Goal: Transaction & Acquisition: Subscribe to service/newsletter

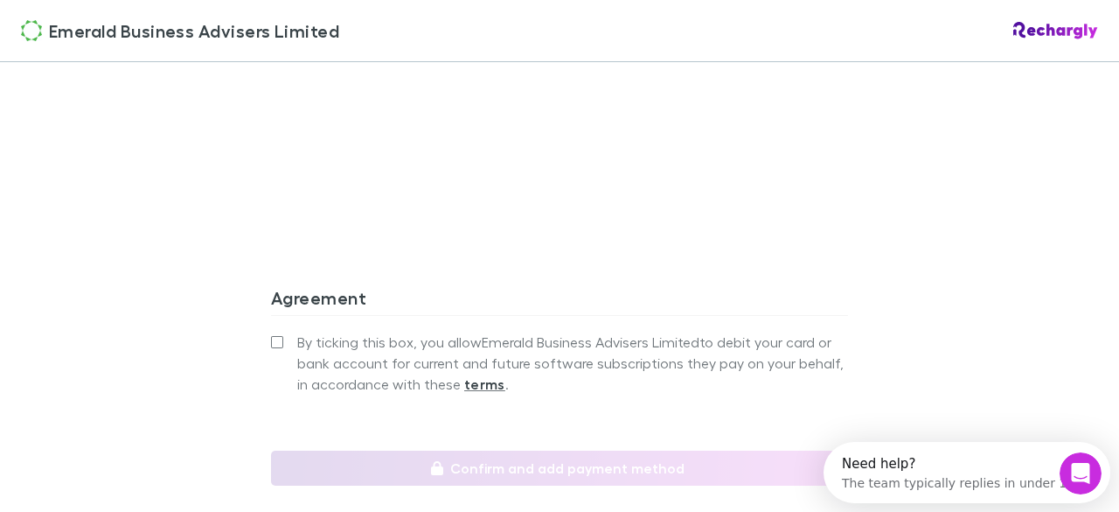
scroll to position [1729, 0]
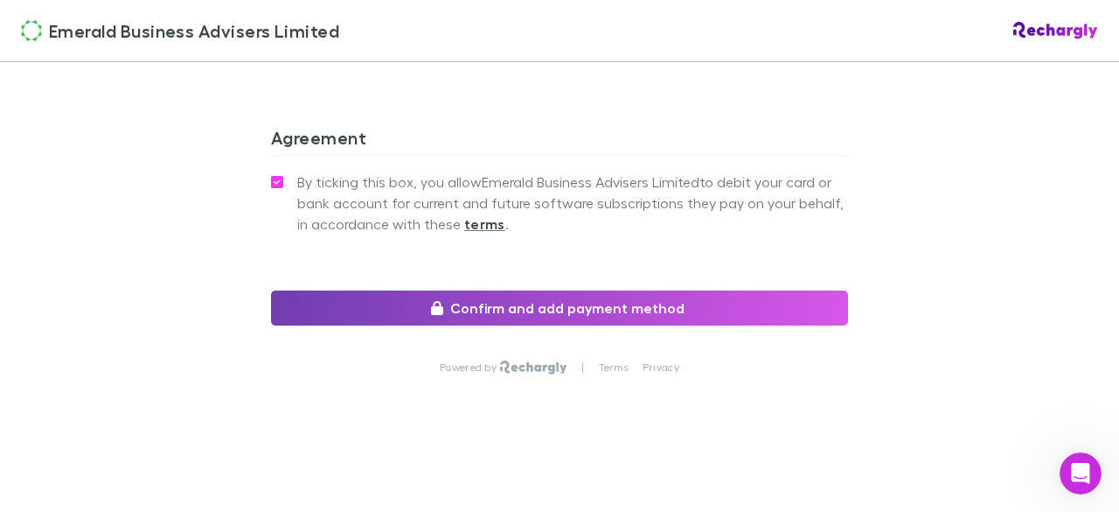
click at [531, 311] on button "Confirm and add payment method" at bounding box center [559, 307] width 577 height 35
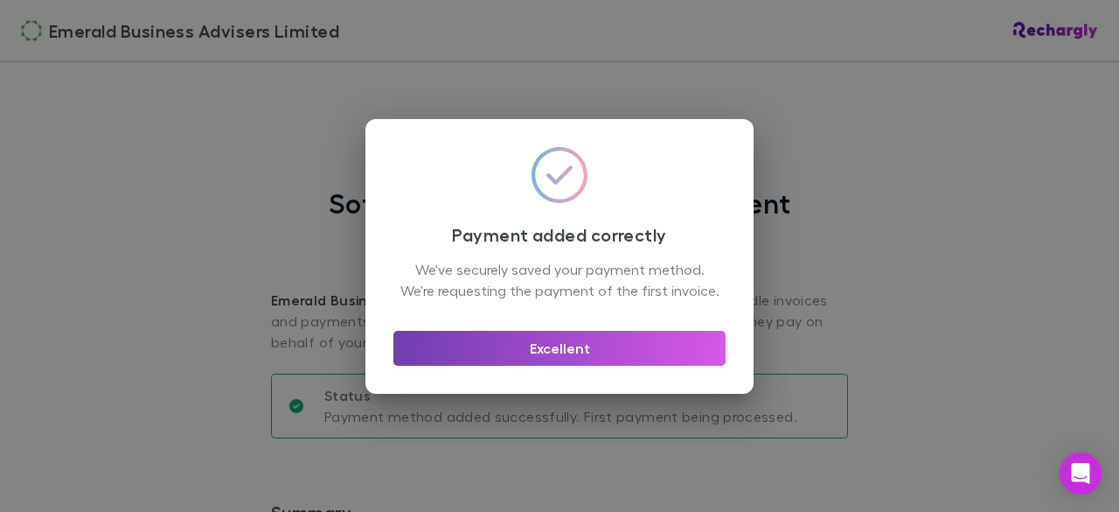
click at [546, 361] on button "Excellent" at bounding box center [560, 348] width 332 height 35
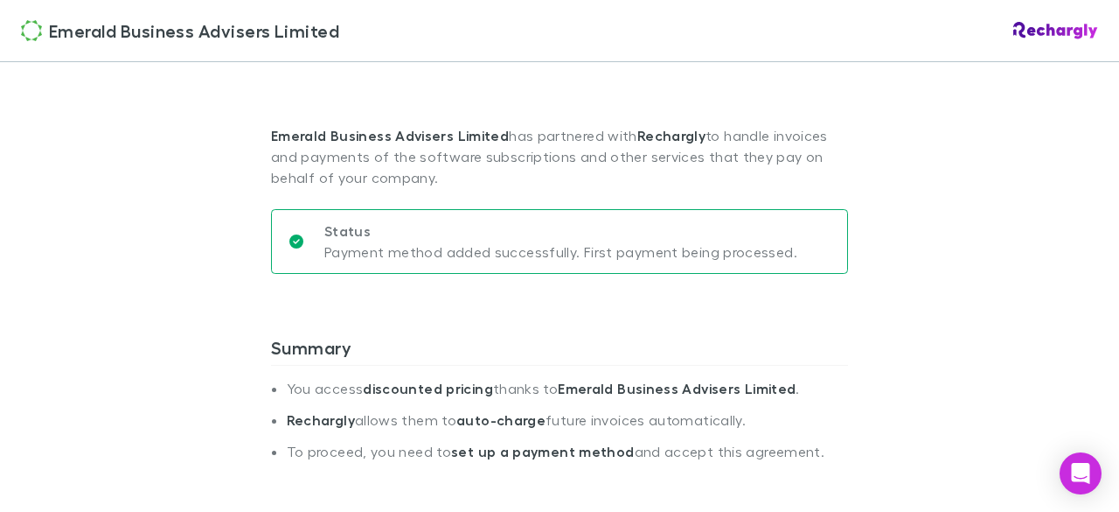
scroll to position [169, 0]
